Goal: Find specific page/section: Find specific page/section

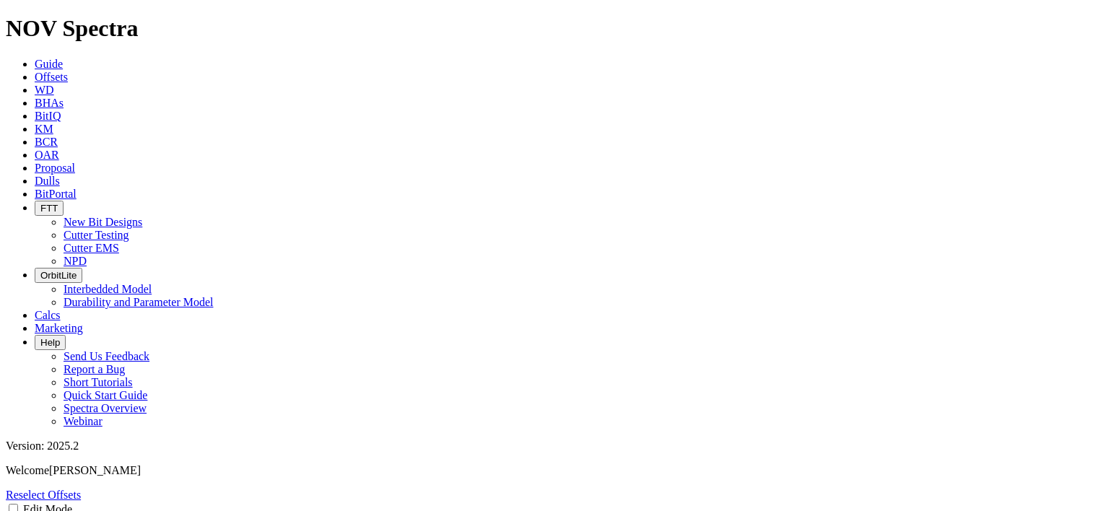
select select "New Bit Design"
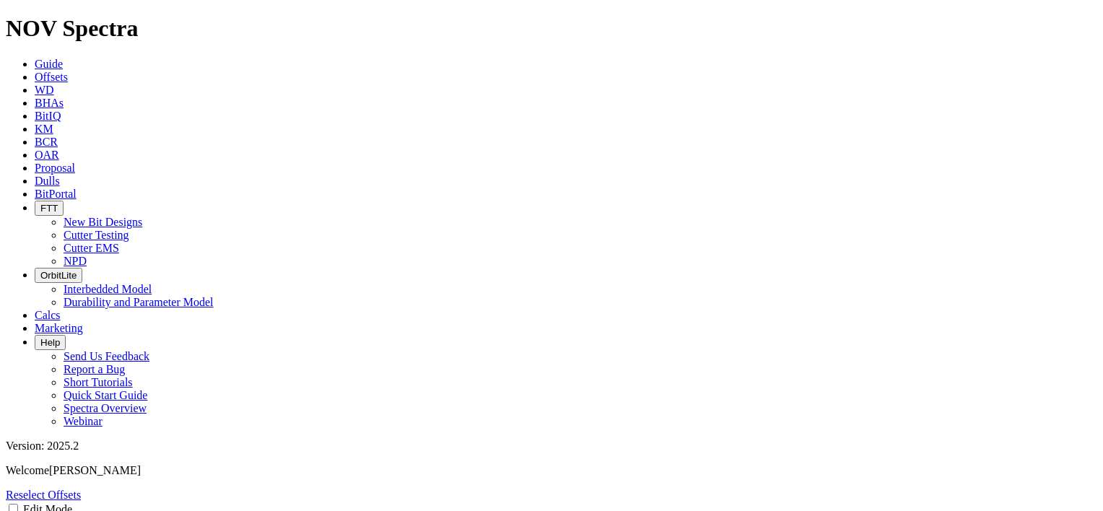
select select "New Bit Design"
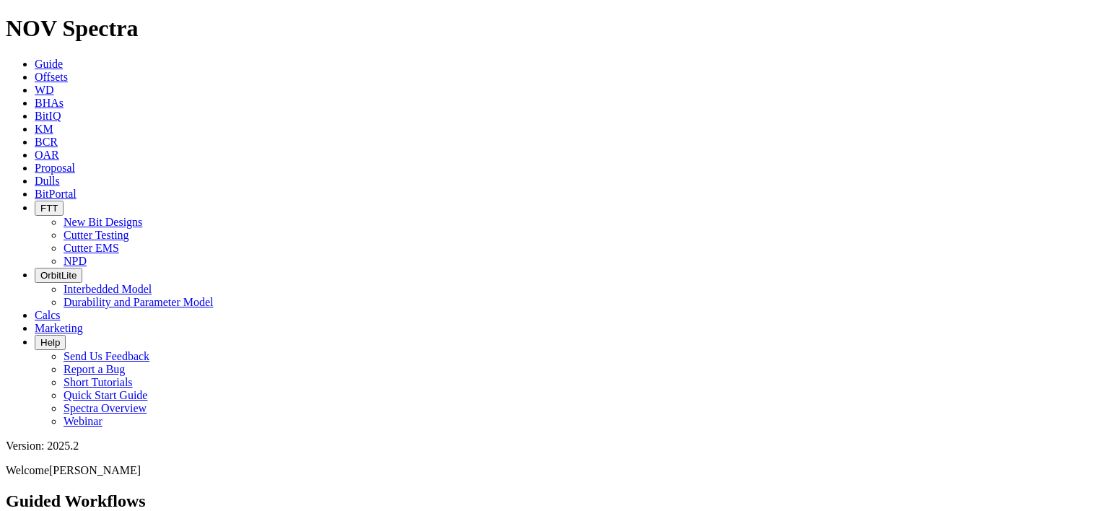
click at [68, 71] on span "Offsets" at bounding box center [51, 77] width 33 height 12
click at [101, 489] on input "text" at bounding box center [70, 496] width 128 height 15
type input "ET185"
radio input "true"
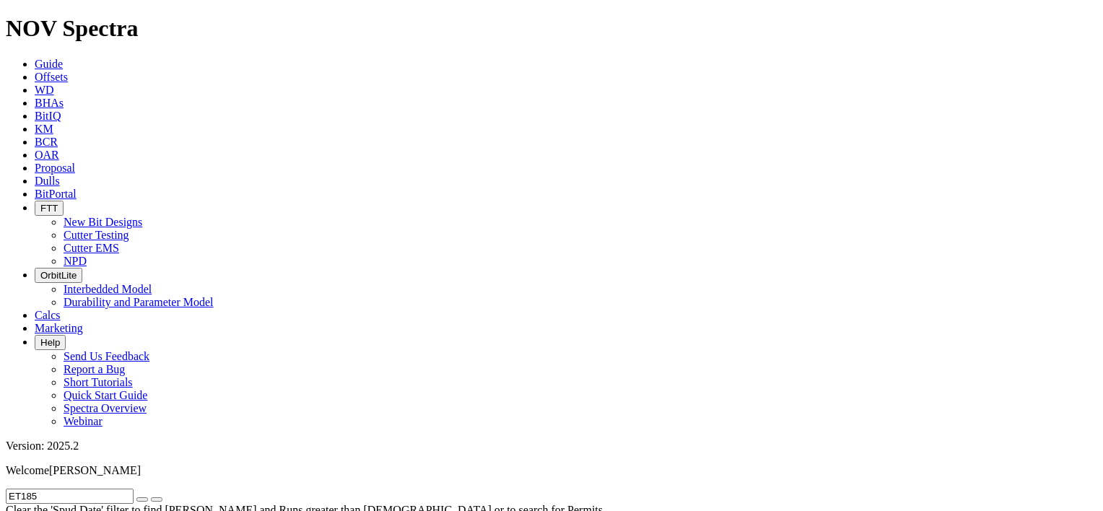
radio input "false"
radio input "true"
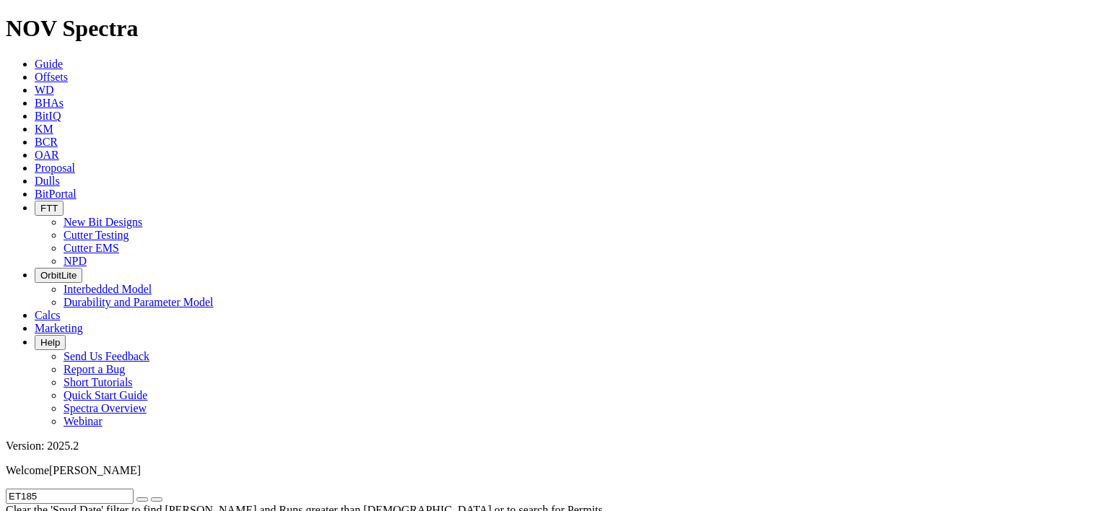
scroll to position [1896, 0]
click at [157, 500] on icon "submit" at bounding box center [157, 500] width 0 height 0
radio input "true"
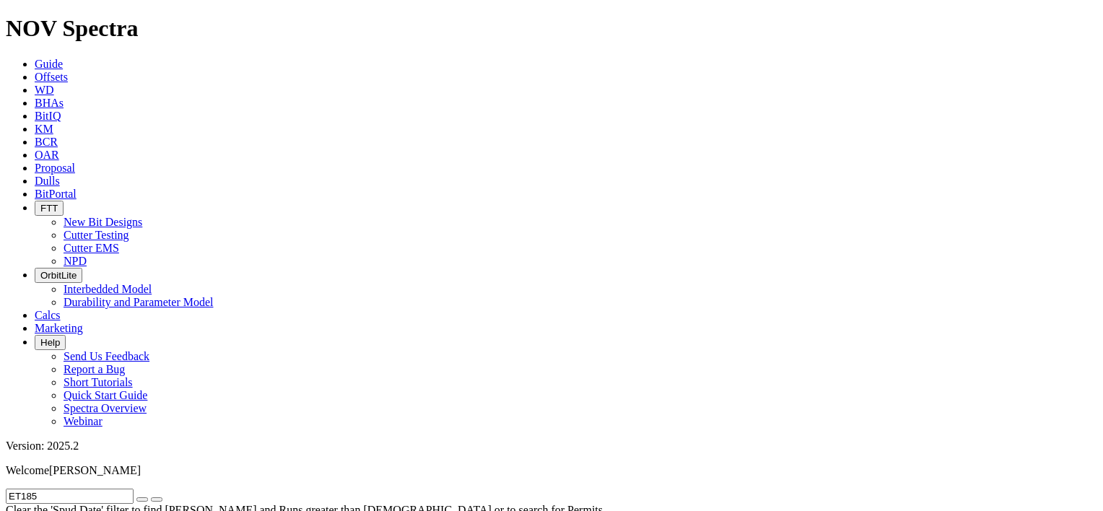
radio input "false"
